Goal: Communication & Community: Ask a question

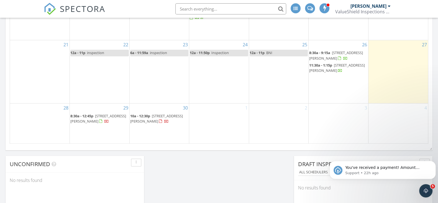
scroll to position [515, 448]
click at [378, 168] on span "You've received a payment! Amount $200.00 Fee $0.00 Net $200.00 Transaction # I…" at bounding box center [382, 175] width 74 height 21
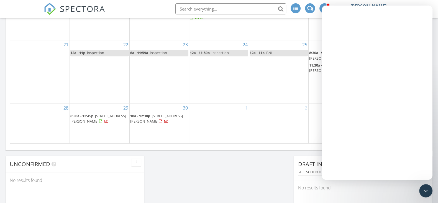
scroll to position [0, 0]
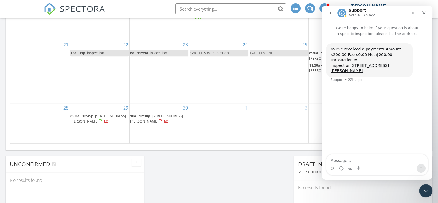
click at [382, 92] on div "You've received a payment! Amount $200.00 Fee $0.00 Net $200.00 Transaction # I…" at bounding box center [376, 96] width 111 height 118
click at [414, 14] on icon "Home" at bounding box center [413, 13] width 4 height 4
click at [352, 13] on p "Active 17h ago" at bounding box center [361, 15] width 27 height 6
click at [343, 13] on img "Intercom messenger" at bounding box center [341, 13] width 9 height 9
click at [350, 160] on textarea "Message…" at bounding box center [376, 158] width 101 height 9
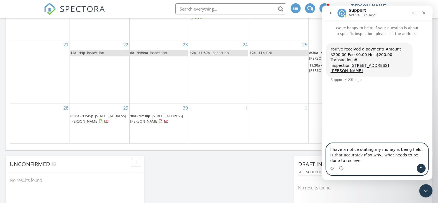
click at [416, 160] on textarea "I have a notice stating my money is being held. Is that accurate? If so why...w…" at bounding box center [376, 153] width 101 height 20
type textarea "I have a notice stating my money is being held. Is that accurate? If so why...w…"
click at [421, 169] on icon "Send a message…" at bounding box center [420, 168] width 3 height 4
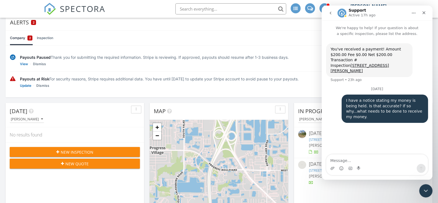
scroll to position [69, 0]
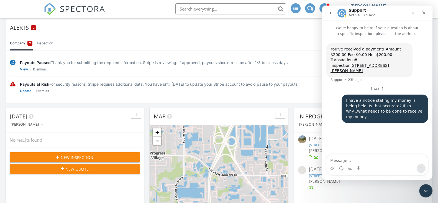
click at [26, 68] on link "View" at bounding box center [24, 69] width 8 height 6
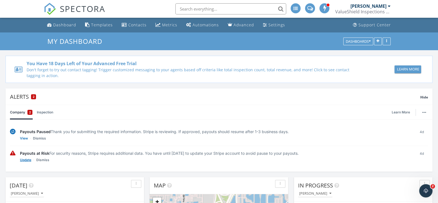
click at [26, 160] on link "Update" at bounding box center [25, 160] width 11 height 6
click at [424, 189] on icon "Open Intercom Messenger" at bounding box center [424, 189] width 9 height 9
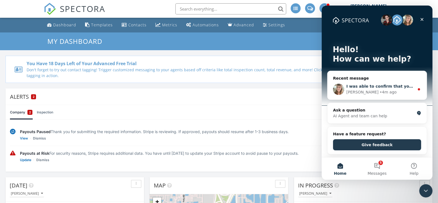
click at [380, 92] on div "Chelsey • 4m ago" at bounding box center [380, 92] width 68 height 6
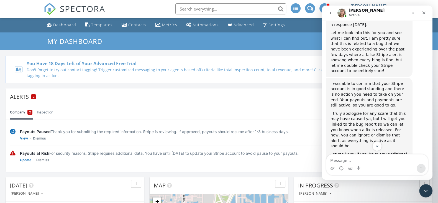
scroll to position [149, 0]
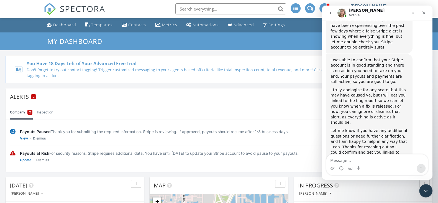
click at [378, 161] on textarea "Message…" at bounding box center [376, 158] width 101 height 9
click at [332, 159] on textarea "If the 200 dollars is from Janet Curtin?" at bounding box center [376, 158] width 101 height 9
click at [404, 163] on textarea "Is the 200 dollars is from Janet Curtin?" at bounding box center [376, 158] width 101 height 9
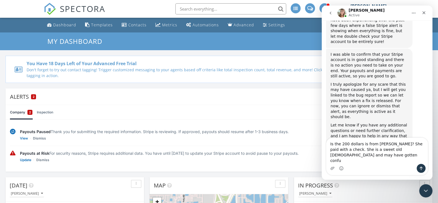
scroll to position [161, 0]
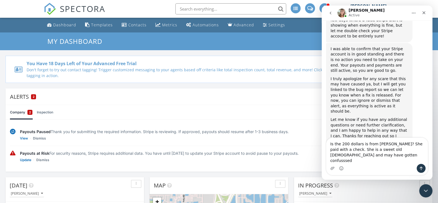
click at [343, 161] on textarea "Is the 200 dollars is from Janet Curtin? She paid with a check. She is a sweet …" at bounding box center [376, 151] width 101 height 26
click at [340, 161] on textarea "Is the 200 dollars is from Janet Curtin? She paid with a check. She is a sweet …" at bounding box center [376, 151] width 101 height 26
click at [338, 162] on textarea "Is the 200 dollars is from Janet Curtin? She paid with a check. She is a sweet …" at bounding box center [376, 151] width 101 height 26
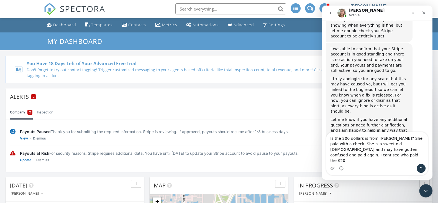
type textarea "Is the 200 dollars is from [PERSON_NAME]? She paid with a check. She is a sweet…"
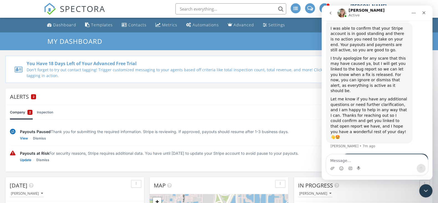
scroll to position [182, 0]
click at [227, 95] on div "Alerts 2" at bounding box center [215, 96] width 410 height 7
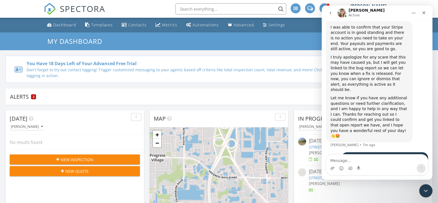
click at [46, 94] on div "Alerts 2" at bounding box center [215, 96] width 410 height 7
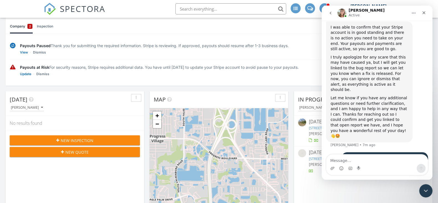
scroll to position [104, 0]
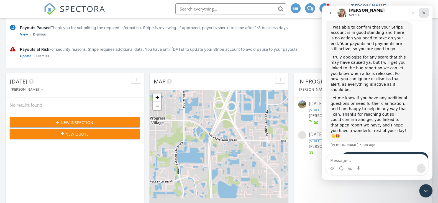
click at [422, 14] on icon "Close" at bounding box center [423, 13] width 4 height 4
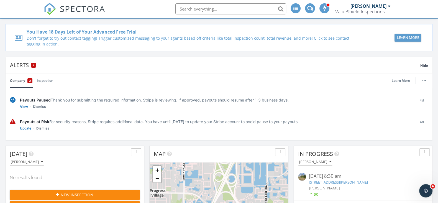
scroll to position [18, 0]
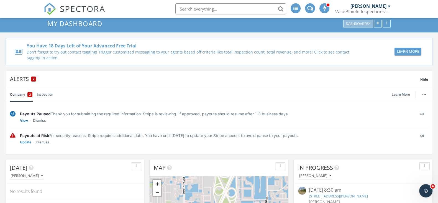
click at [366, 23] on div "Dashboards" at bounding box center [357, 24] width 25 height 4
drag, startPoint x: 323, startPoint y: 90, endPoint x: 326, endPoint y: 89, distance: 2.8
click at [324, 89] on div "Company 2 Inspection Learn More" at bounding box center [219, 94] width 418 height 14
click at [382, 21] on div "Dashboards" at bounding box center [366, 24] width 47 height 8
click at [386, 24] on icon "button" at bounding box center [386, 24] width 1 height 4
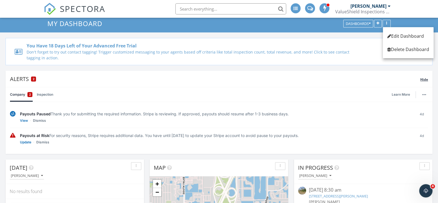
click at [370, 79] on div "Alerts 2" at bounding box center [215, 78] width 410 height 7
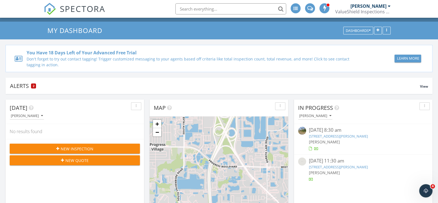
scroll to position [0, 0]
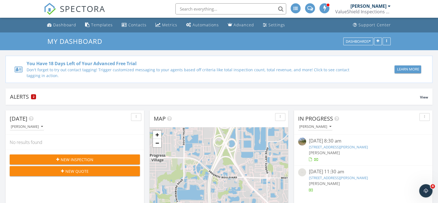
click at [295, 10] on span at bounding box center [295, 8] width 4 height 4
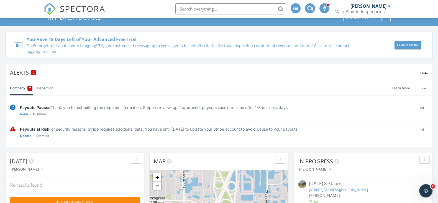
scroll to position [34, 0]
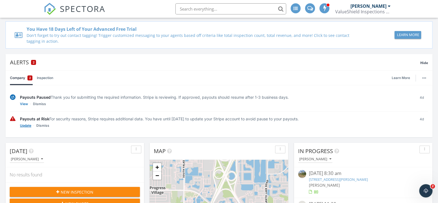
click at [25, 127] on link "Update" at bounding box center [25, 126] width 11 height 6
click at [423, 192] on icon "Open Intercom Messenger" at bounding box center [424, 189] width 9 height 9
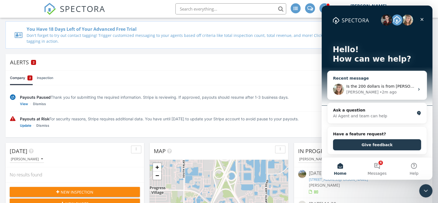
click at [414, 91] on div "Is the 200 dollars is from [PERSON_NAME]? She paid with a check. She is a sweet…" at bounding box center [376, 89] width 99 height 20
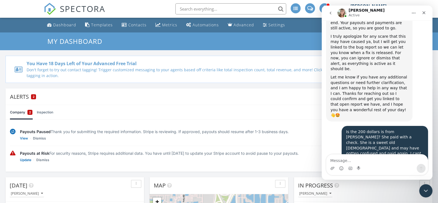
scroll to position [253, 0]
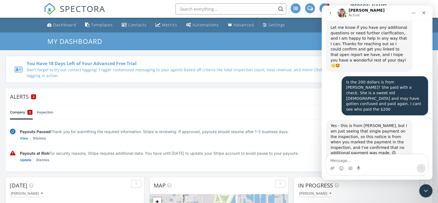
click at [285, 95] on div "Alerts 2" at bounding box center [215, 96] width 410 height 7
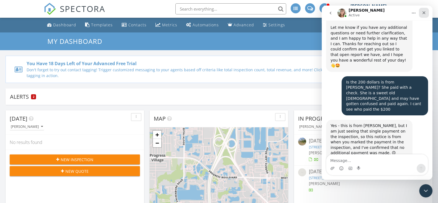
click at [424, 13] on icon "Close" at bounding box center [423, 12] width 3 height 3
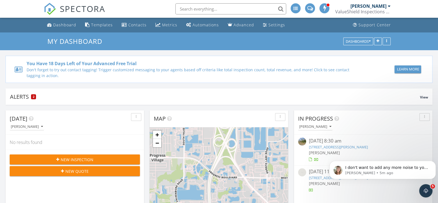
scroll to position [301, 0]
click at [426, 183] on div "Open Intercom Messenger" at bounding box center [425, 190] width 18 height 18
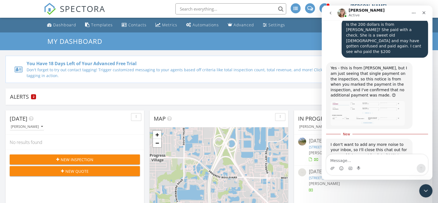
scroll to position [275, 0]
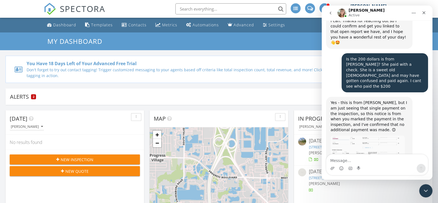
click at [367, 135] on img "35121 Cynthia Ave 2025-09-27 at 1.18.56 PM" at bounding box center [367, 147] width 74 height 25
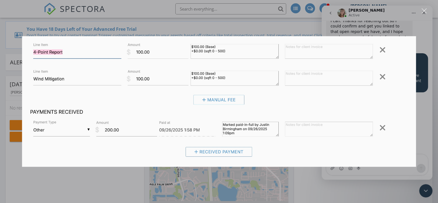
scroll to position [69, 0]
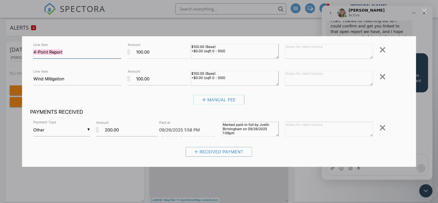
click at [424, 94] on div "Intercom messenger" at bounding box center [219, 101] width 438 height 203
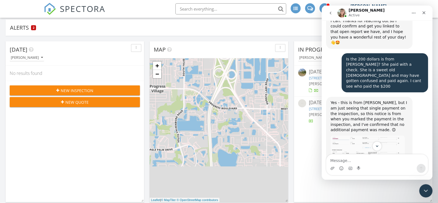
click at [387, 165] on div "Intercom messenger" at bounding box center [376, 168] width 101 height 9
click at [384, 163] on textarea "Message…" at bounding box center [376, 158] width 101 height 9
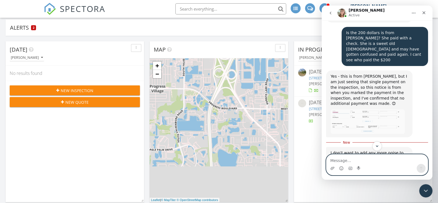
scroll to position [310, 0]
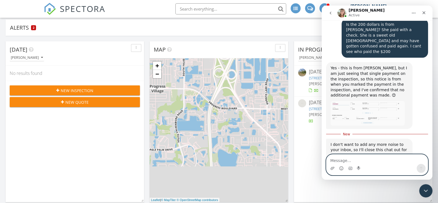
click at [373, 159] on textarea "Message…" at bounding box center [376, 158] width 101 height 9
click at [349, 161] on textarea "where do i access the stripe dash" at bounding box center [376, 158] width 101 height 9
click at [403, 160] on textarea "where do I access the stripe dash" at bounding box center [376, 158] width 101 height 9
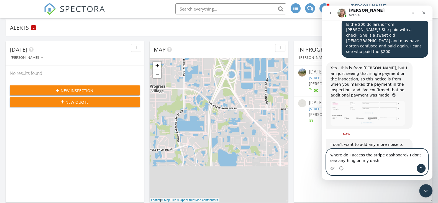
type textarea "where do I access the stripe dashboard? I dont see anything on my dash"
click at [422, 167] on icon "Send a message…" at bounding box center [421, 168] width 4 height 4
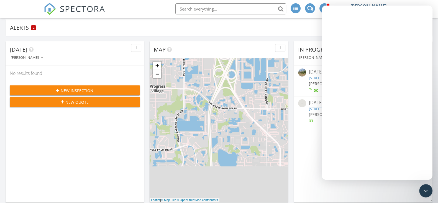
scroll to position [0, 0]
